Goal: Information Seeking & Learning: Check status

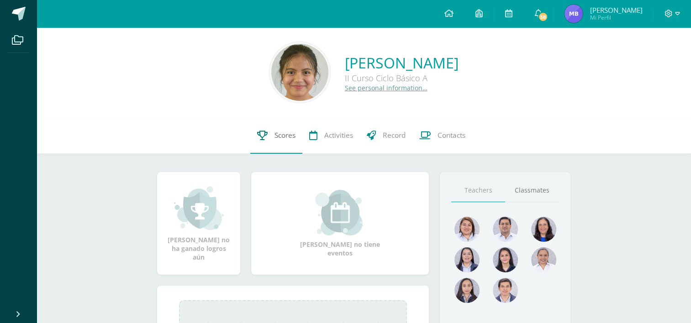
click at [288, 147] on link "Scores" at bounding box center [276, 135] width 52 height 37
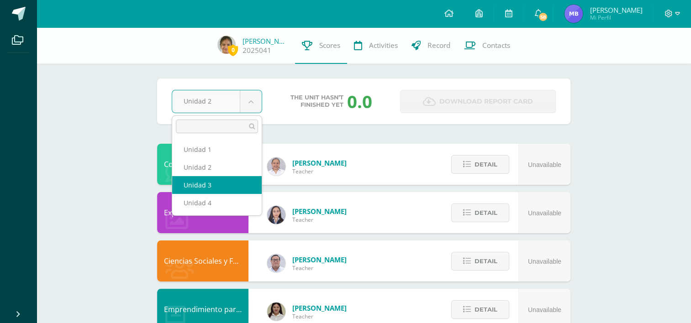
select select "Unidad 3"
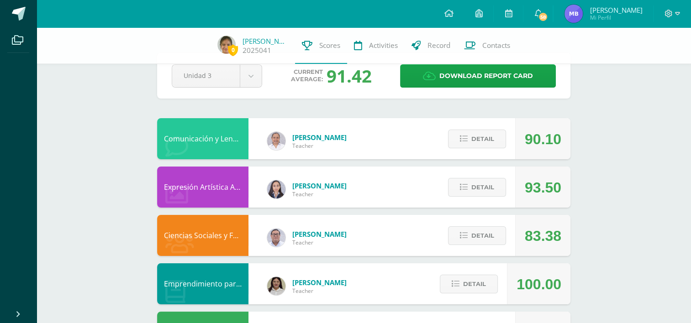
scroll to position [26, 0]
click at [486, 194] on span "Detail" at bounding box center [482, 187] width 23 height 17
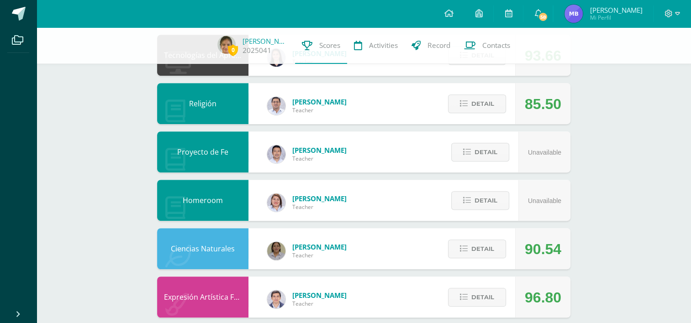
scroll to position [529, 0]
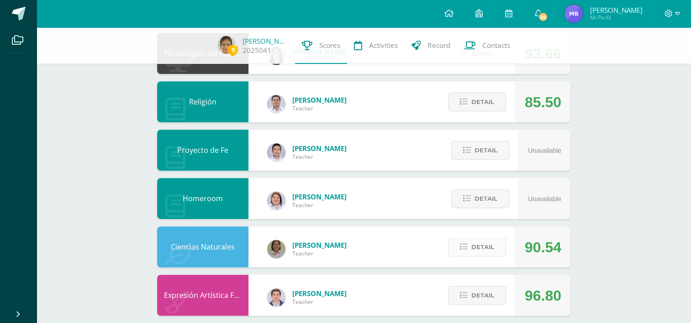
click at [475, 241] on span "Detail" at bounding box center [482, 247] width 23 height 17
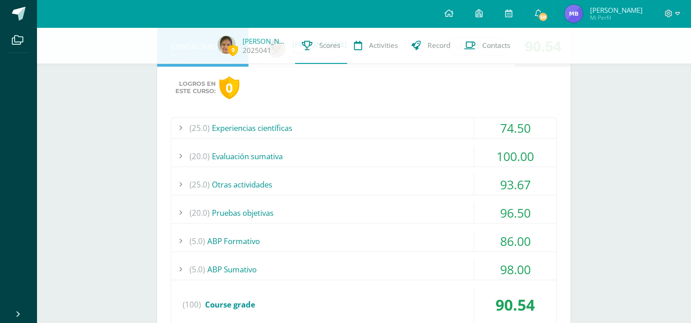
scroll to position [731, 0]
click at [497, 254] on div "(25.0) Experiencias científicas 74.50 Laboratorio No.1 Desechos 77.00" at bounding box center [364, 222] width 386 height 213
click at [494, 247] on div "86.00" at bounding box center [515, 240] width 82 height 21
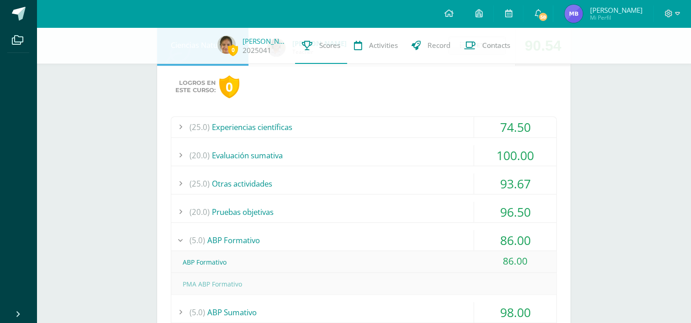
scroll to position [769, 0]
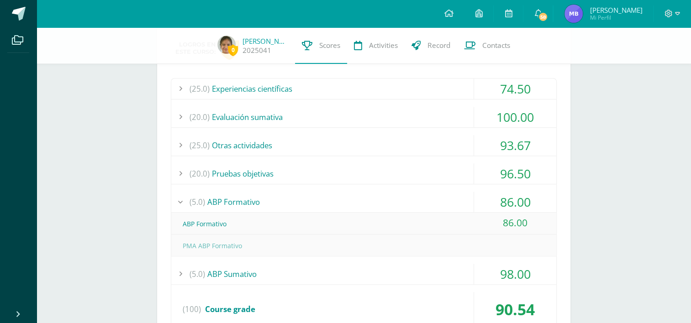
click at [516, 112] on div "100.00" at bounding box center [515, 117] width 82 height 21
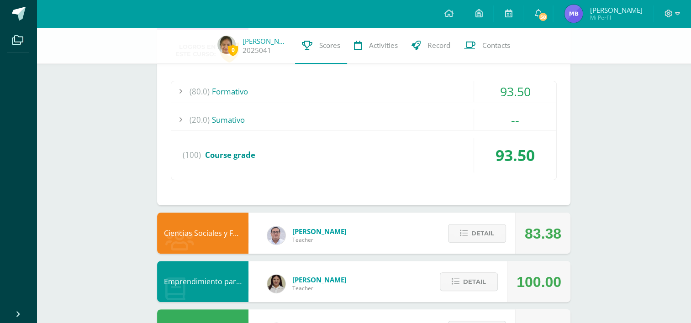
scroll to position [0, 0]
